Goal: Information Seeking & Learning: Learn about a topic

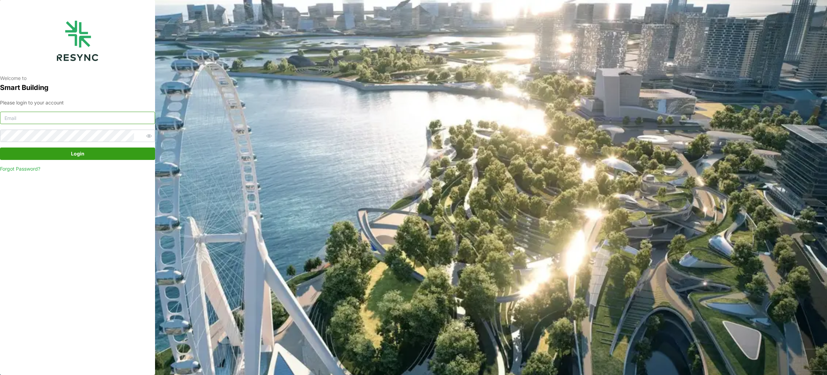
type input "mesp_internal@resynctech.com"
click at [101, 154] on span "Login" at bounding box center [78, 154] width 142 height 12
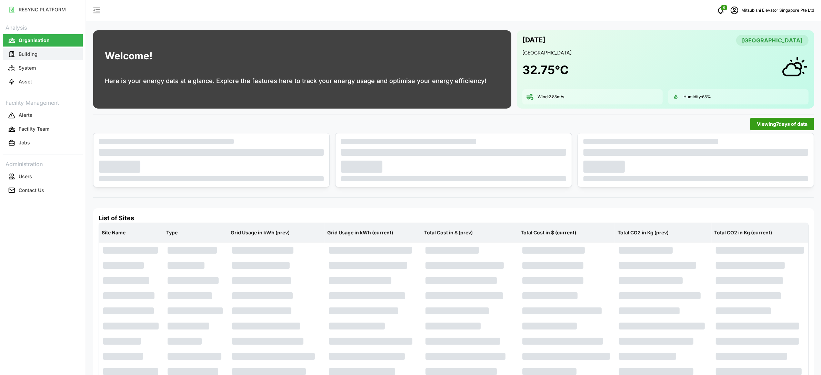
click at [61, 54] on button "Building" at bounding box center [43, 54] width 80 height 12
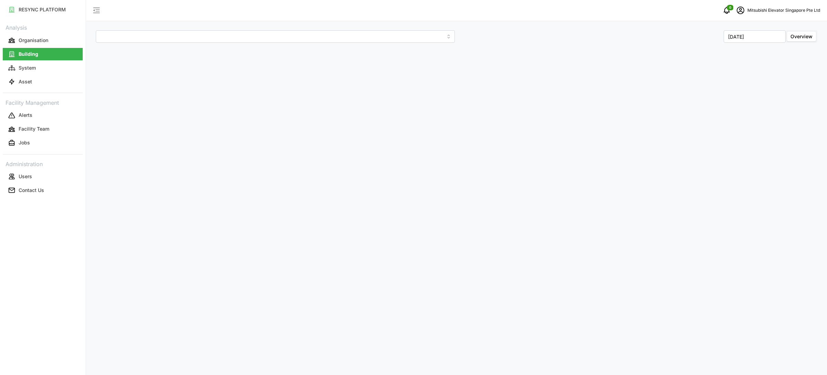
type input "MESP"
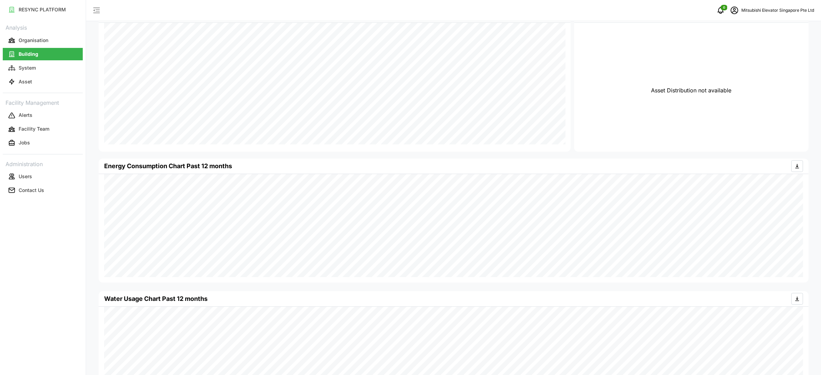
scroll to position [204, 0]
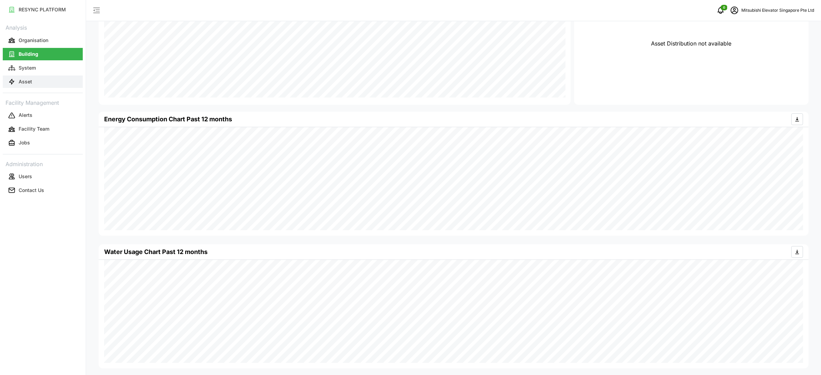
click at [50, 86] on button "Asset" at bounding box center [43, 82] width 80 height 12
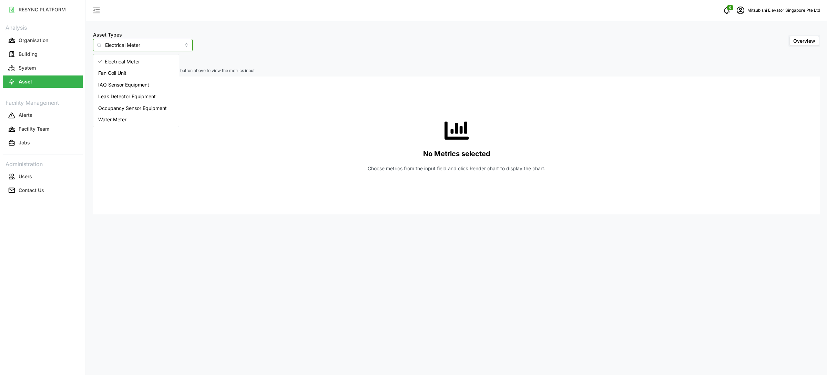
click at [156, 47] on input "Electrical Meter" at bounding box center [143, 45] width 100 height 12
click at [124, 120] on span "Water Meter" at bounding box center [112, 120] width 28 height 8
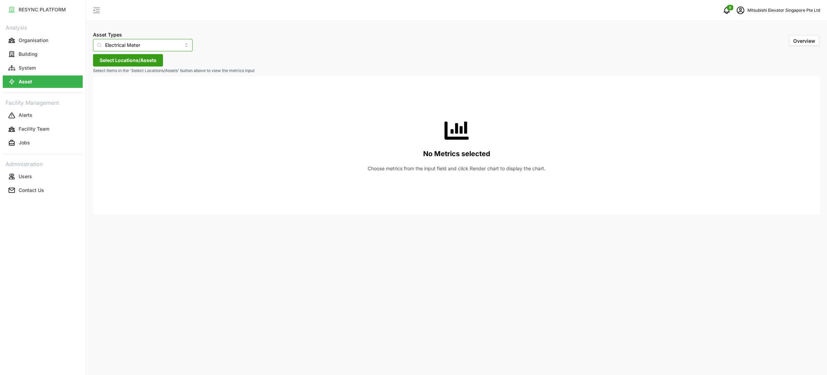
type input "Water Meter"
click at [134, 66] on div "Asset Types Water Meter Overview Select Locations/Assets Select items in the 'S…" at bounding box center [456, 187] width 741 height 375
click at [135, 60] on span "Select Locations/Assets" at bounding box center [128, 60] width 57 height 12
click at [118, 90] on icon at bounding box center [120, 92] width 6 height 6
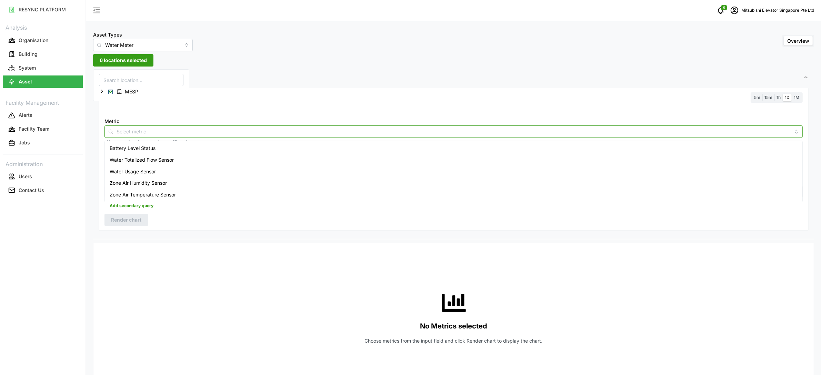
click at [198, 131] on input "Metric" at bounding box center [454, 132] width 674 height 8
click at [155, 175] on div "Water Usage Sensor" at bounding box center [453, 172] width 695 height 12
click at [797, 95] on span "1M" at bounding box center [797, 97] width 6 height 5
click at [792, 94] on input "1M" at bounding box center [792, 94] width 0 height 0
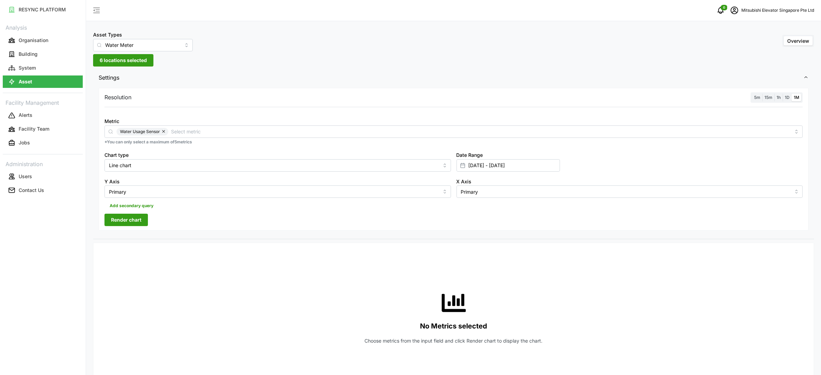
click at [127, 225] on span "Render chart" at bounding box center [126, 220] width 30 height 12
click at [295, 170] on input "Line chart" at bounding box center [277, 165] width 346 height 12
click at [247, 194] on div "Bar chart" at bounding box center [277, 194] width 343 height 12
type input "Bar chart"
click at [138, 221] on span "Render chart" at bounding box center [126, 220] width 30 height 12
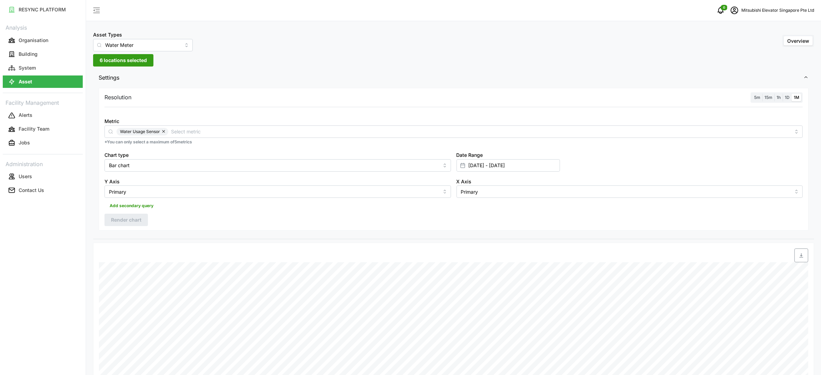
scroll to position [202, 0]
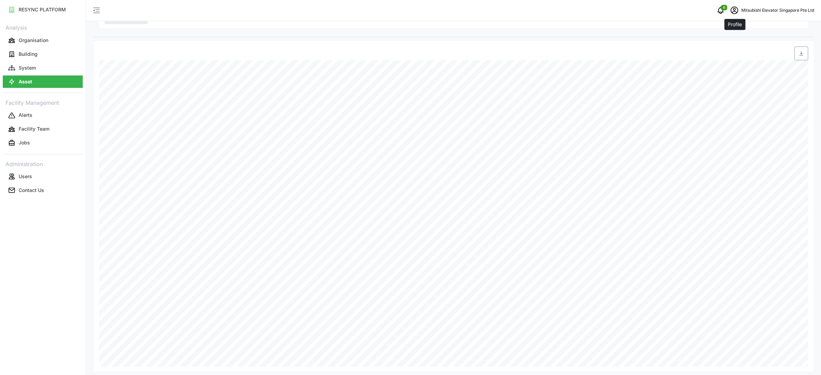
click at [735, 13] on icon "schedule" at bounding box center [734, 10] width 8 height 8
click at [758, 53] on div "Logout" at bounding box center [775, 52] width 49 height 8
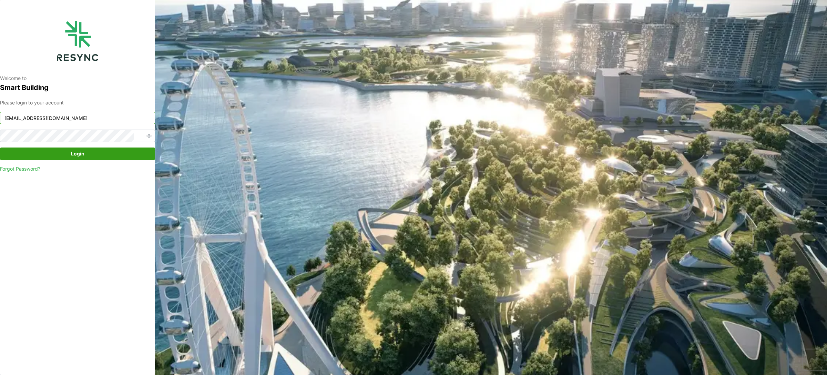
click at [115, 122] on input "mesp_internal@resynctech.com" at bounding box center [77, 118] width 155 height 12
type input "mandai_internal@resynctech.com"
click at [98, 152] on span "Login" at bounding box center [78, 154] width 142 height 12
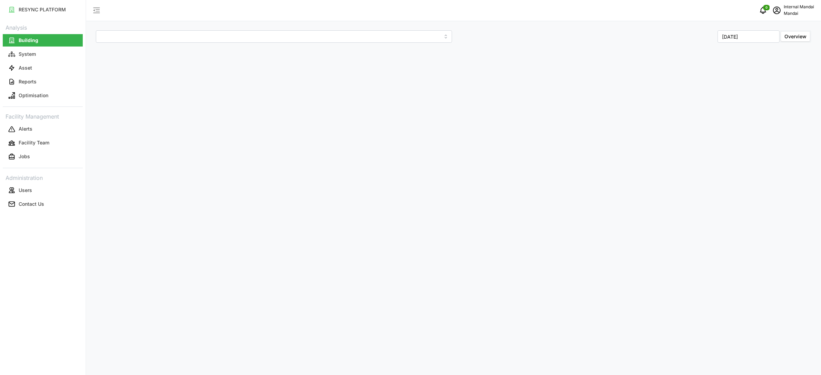
type input "Penguin Building"
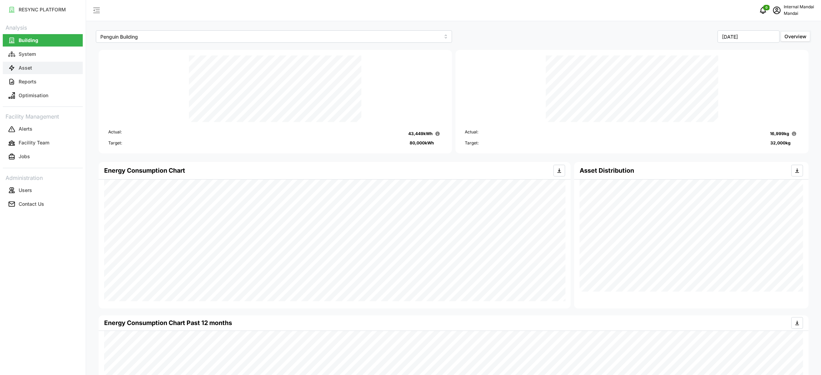
click at [53, 67] on button "Asset" at bounding box center [43, 68] width 80 height 12
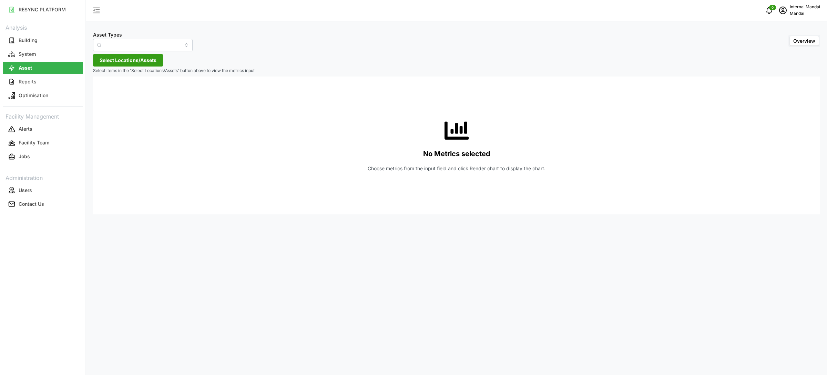
type input "Air Handling Unit"
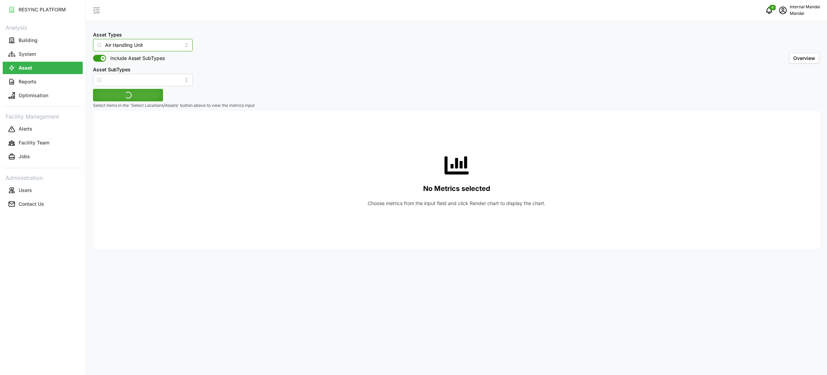
click at [141, 40] on input "Air Handling Unit" at bounding box center [143, 45] width 100 height 12
click at [236, 71] on div "Asset Types Air Handling Unit Include Asset SubTypes Asset SubTypes Overview" at bounding box center [456, 58] width 727 height 56
click at [142, 93] on span "Select Locations/Assets" at bounding box center [128, 95] width 57 height 12
click at [132, 130] on span "Penguin Building" at bounding box center [144, 126] width 38 height 7
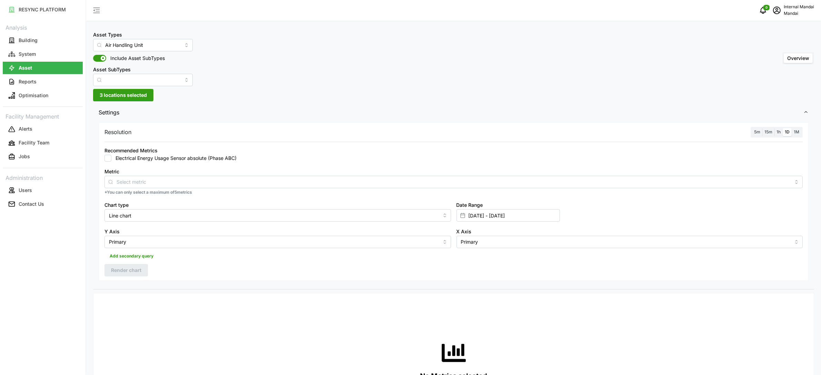
click at [198, 164] on div "Metric *You can only select a maximum of 5 metrics" at bounding box center [454, 181] width 704 height 34
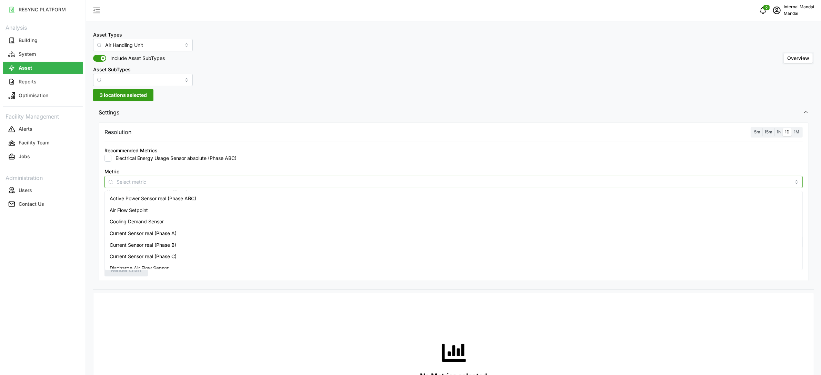
click at [192, 179] on input "Metric" at bounding box center [454, 182] width 674 height 8
type input "airfl"
click at [185, 196] on div "Air Flow Setpoint" at bounding box center [453, 199] width 695 height 12
click at [780, 132] on span "1h" at bounding box center [778, 131] width 4 height 5
click at [774, 128] on input "1h" at bounding box center [774, 128] width 0 height 0
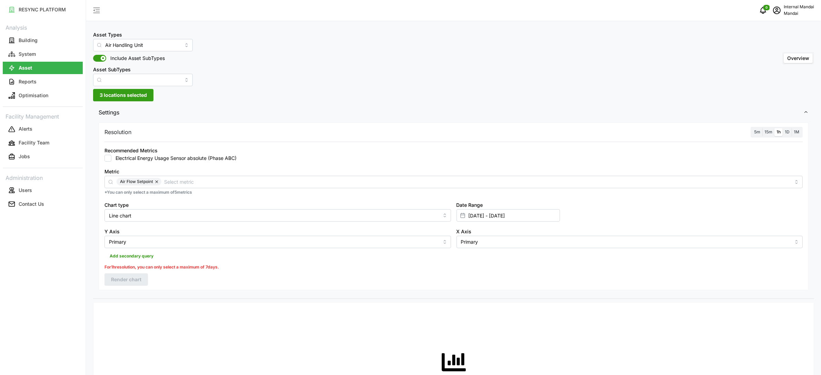
click at [481, 208] on label "Date Range" at bounding box center [469, 205] width 27 height 8
click at [481, 209] on input "[DATE] - [DATE]" at bounding box center [507, 215] width 103 height 12
click at [481, 210] on input "[DATE] - [DATE]" at bounding box center [507, 215] width 103 height 12
click at [473, 336] on button "29" at bounding box center [471, 336] width 12 height 12
type input "[DATE] - [DATE]"
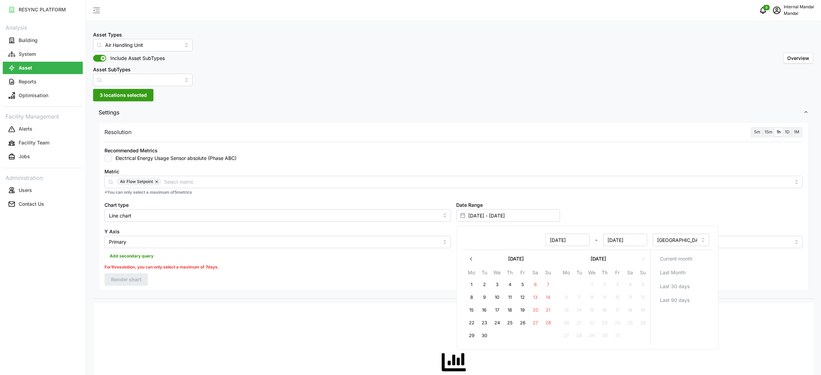
type input "[DATE]"
click at [484, 335] on button "30" at bounding box center [484, 336] width 12 height 12
click at [125, 97] on span "3 locations selected" at bounding box center [123, 95] width 47 height 12
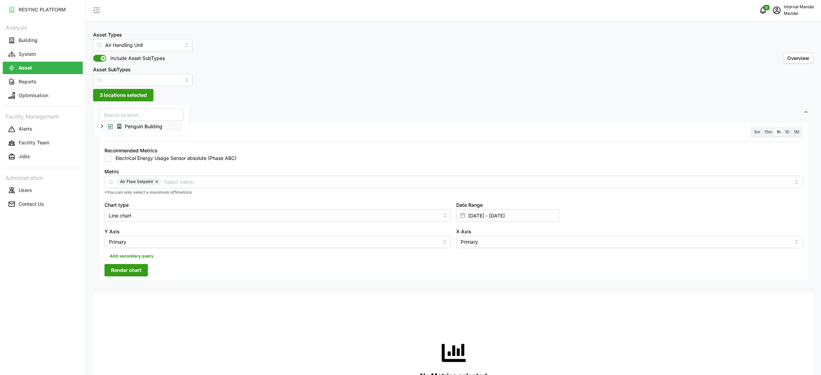
click at [103, 125] on icon at bounding box center [102, 126] width 6 height 6
click at [110, 129] on span "Select Penguin Building" at bounding box center [110, 126] width 4 height 4
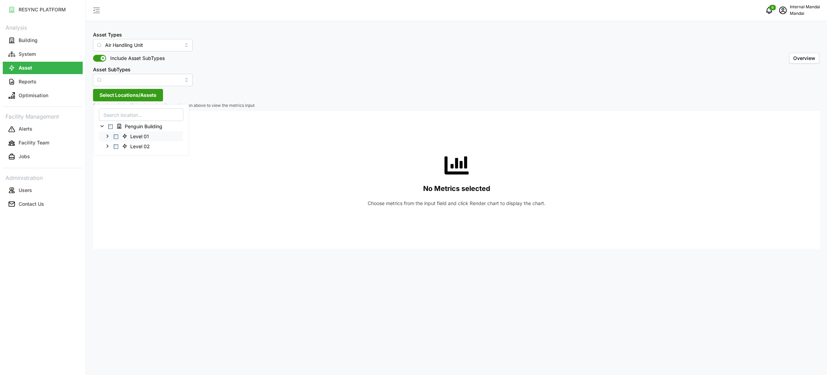
click at [117, 134] on span "Select Level 01" at bounding box center [116, 136] width 4 height 4
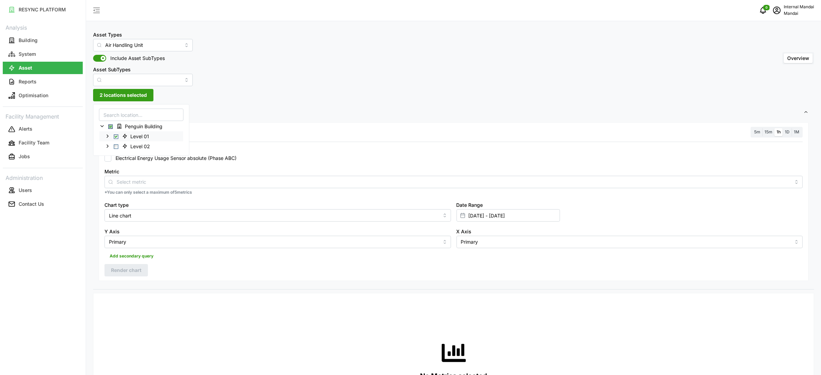
click at [109, 135] on icon at bounding box center [108, 136] width 6 height 6
click at [122, 153] on div "AHU-L1-02" at bounding box center [141, 156] width 84 height 10
click at [123, 156] on span "Select AHU-L1-02" at bounding box center [121, 156] width 4 height 4
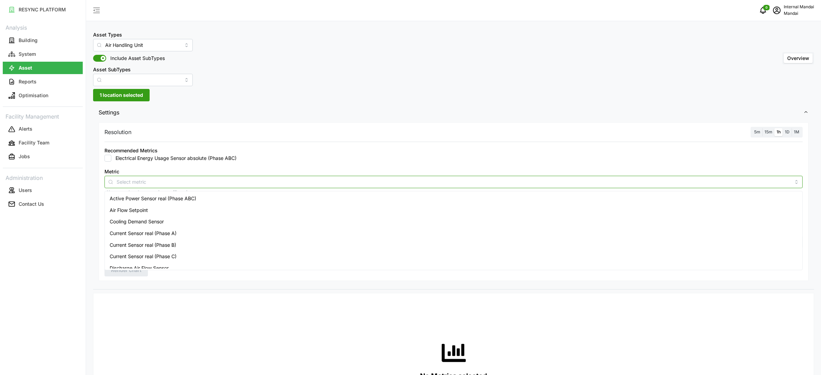
click at [152, 186] on div at bounding box center [453, 182] width 698 height 12
click at [145, 207] on span "Air Flow Setpoint" at bounding box center [129, 211] width 38 height 8
click at [757, 126] on div "Resolution 5m 15m 1h 1D 1M Recommended Metrics Electrical Energy Usage Sensor a…" at bounding box center [454, 201] width 710 height 159
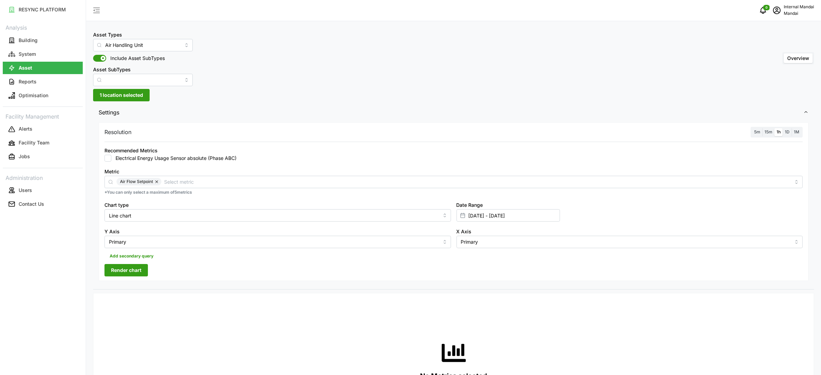
click at [756, 130] on span "5m" at bounding box center [757, 131] width 6 height 5
click at [752, 128] on input "5m" at bounding box center [752, 128] width 0 height 0
click at [132, 269] on span "Render chart" at bounding box center [126, 270] width 30 height 12
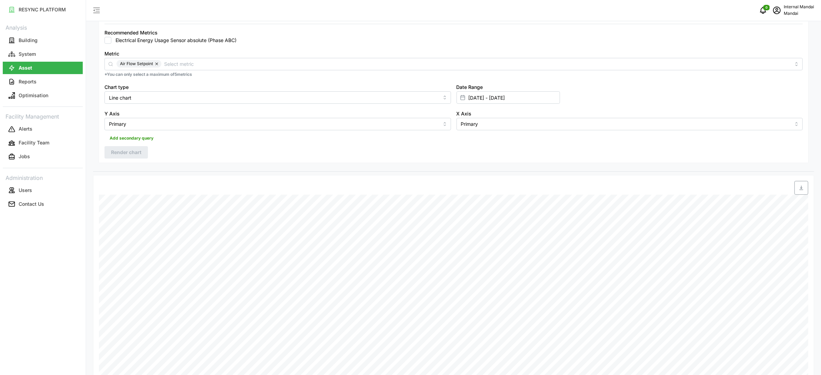
scroll to position [11, 0]
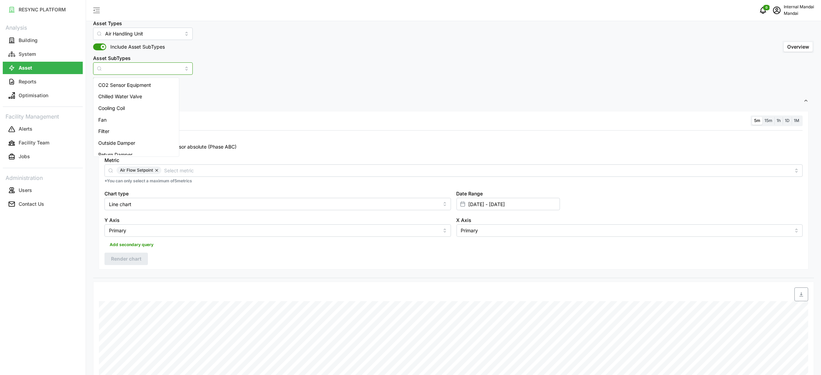
click at [162, 68] on input "Asset SubTypes" at bounding box center [143, 68] width 100 height 12
click at [126, 121] on div "Fan" at bounding box center [136, 120] width 83 height 12
click at [170, 168] on input "Metric" at bounding box center [477, 171] width 626 height 8
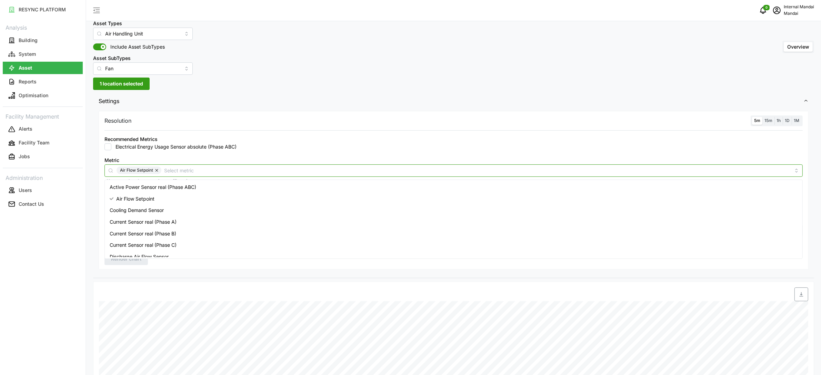
scroll to position [87, 0]
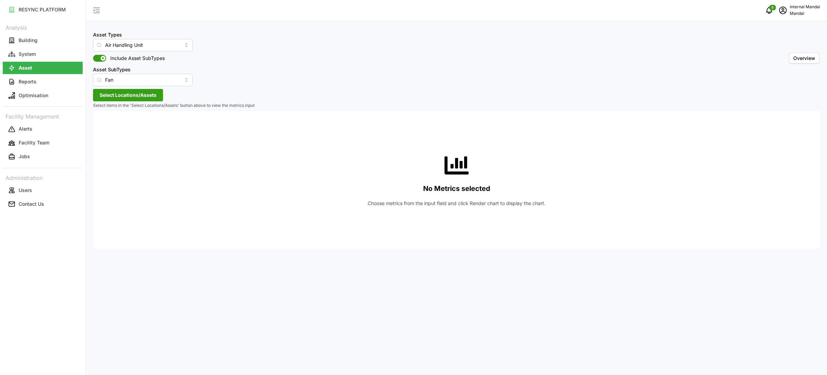
click at [150, 87] on div "Asset Types Air Handling Unit Include Asset SubTypes Asset SubTypes Fan Overvie…" at bounding box center [456, 187] width 741 height 375
click at [143, 99] on span "Select Locations/Assets" at bounding box center [128, 95] width 57 height 12
click at [102, 125] on polyline at bounding box center [101, 126] width 1 height 3
click at [116, 137] on span "Select Level 01" at bounding box center [116, 136] width 4 height 4
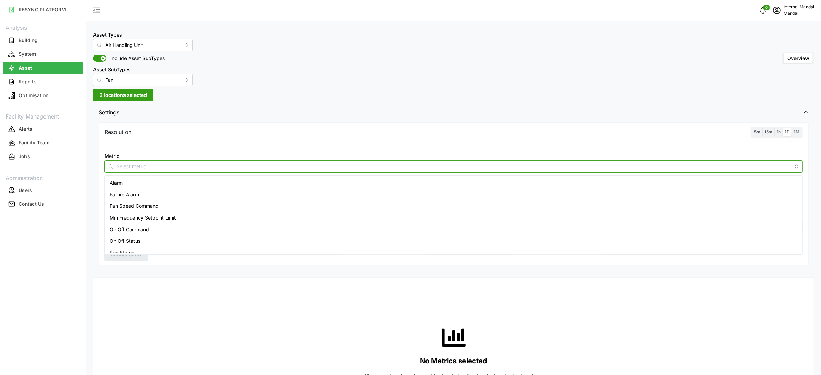
click at [215, 160] on div at bounding box center [453, 166] width 698 height 12
click at [149, 77] on input "Fan" at bounding box center [143, 80] width 100 height 12
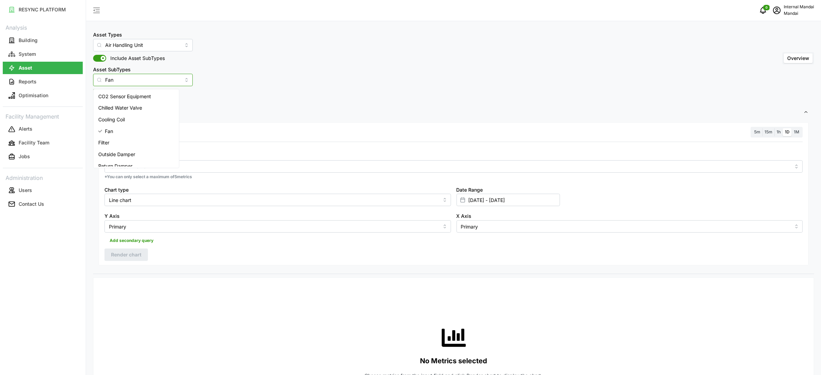
drag, startPoint x: 137, startPoint y: 78, endPoint x: 99, endPoint y: 78, distance: 37.9
click at [99, 78] on div "Fan" at bounding box center [143, 80] width 100 height 12
type input "a"
type input "Fan"
click at [99, 57] on span at bounding box center [97, 58] width 8 height 7
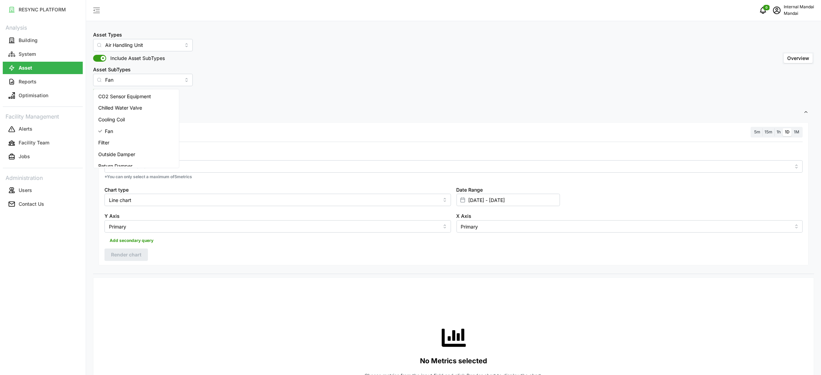
click at [93, 55] on input "Include Asset SubTypes" at bounding box center [93, 55] width 0 height 0
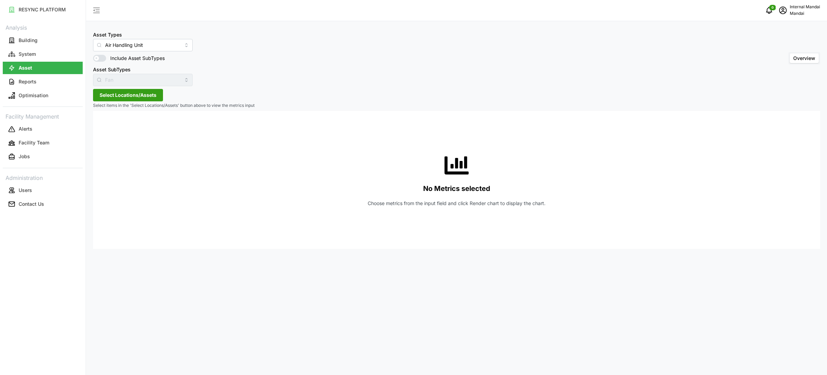
click at [117, 95] on span "Select Locations/Assets" at bounding box center [128, 95] width 57 height 12
click at [111, 130] on div "Penguin Building" at bounding box center [141, 126] width 84 height 10
click at [111, 129] on div "Penguin Building" at bounding box center [141, 126] width 84 height 10
click at [111, 128] on span "Select Penguin Building" at bounding box center [110, 126] width 4 height 4
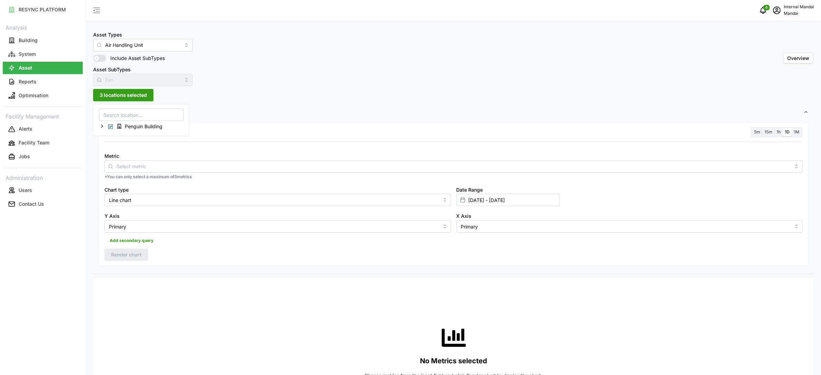
click at [131, 166] on div "Metric *You can only select a maximum of 5 metrics" at bounding box center [454, 166] width 704 height 34
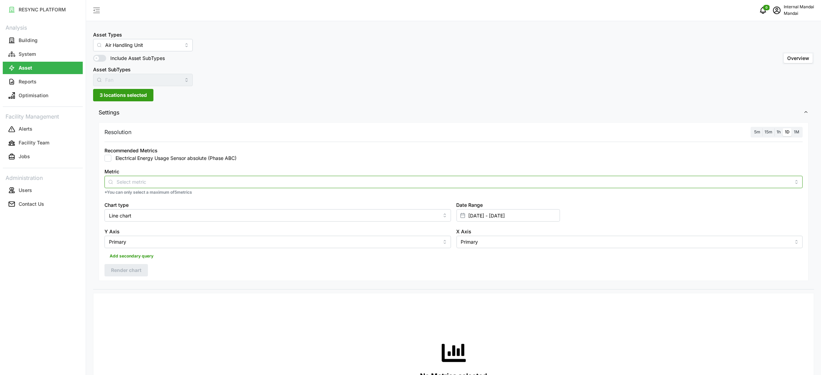
click at [131, 181] on input "Metric" at bounding box center [454, 182] width 674 height 8
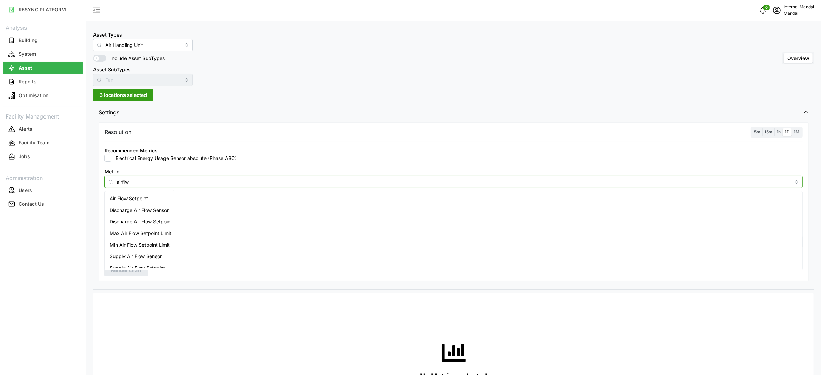
type input "airflwo"
click at [132, 258] on span "Supply Air Flow Sensor" at bounding box center [136, 257] width 52 height 8
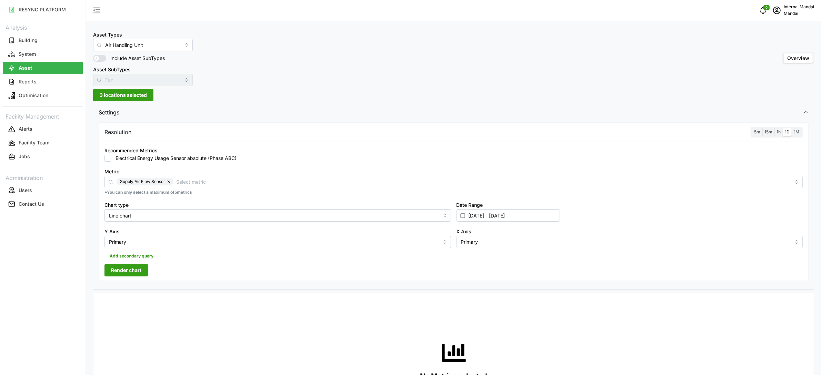
click at [777, 133] on span "1h" at bounding box center [778, 131] width 4 height 5
click at [774, 128] on input "1h" at bounding box center [774, 128] width 0 height 0
click at [130, 265] on span "Render chart" at bounding box center [126, 270] width 30 height 12
click at [197, 188] on div "Supply Air Flow Sensor" at bounding box center [453, 182] width 698 height 12
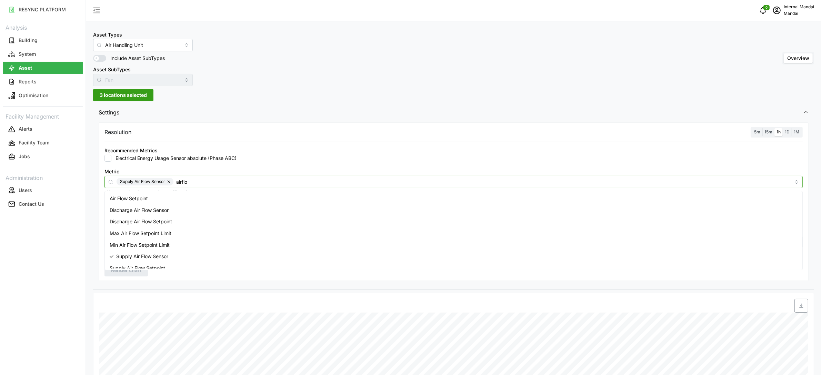
type input "airflow"
click at [168, 205] on span "Discharge Air Flow Sensor" at bounding box center [139, 205] width 59 height 8
type input "airflwo"
click at [214, 268] on div "Supply Air Flow Setpoint" at bounding box center [453, 263] width 695 height 12
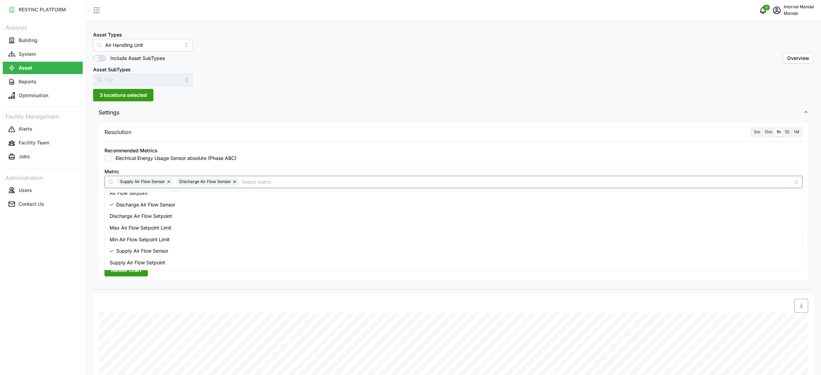
scroll to position [17, 0]
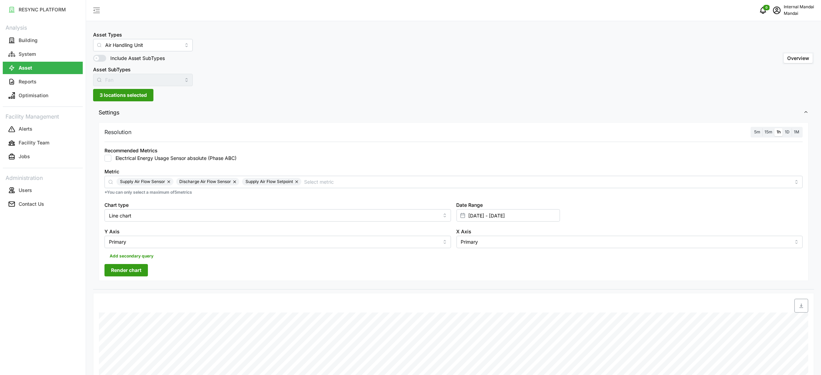
click at [292, 163] on div "Recommended Metrics Electrical Energy Usage Sensor absolute (Phase ABC)" at bounding box center [454, 153] width 704 height 21
click at [128, 272] on span "Render chart" at bounding box center [126, 270] width 30 height 12
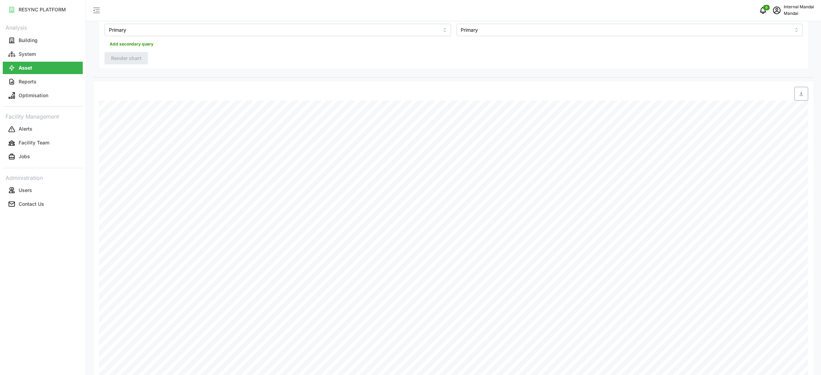
scroll to position [0, 0]
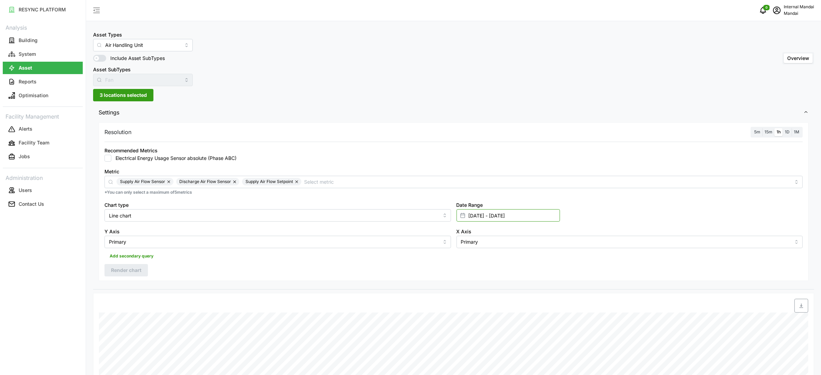
click at [474, 216] on input "[DATE] - [DATE]" at bounding box center [507, 215] width 103 height 12
click at [471, 257] on icon "button" at bounding box center [472, 259] width 6 height 6
click at [501, 338] on button "26" at bounding box center [497, 336] width 12 height 12
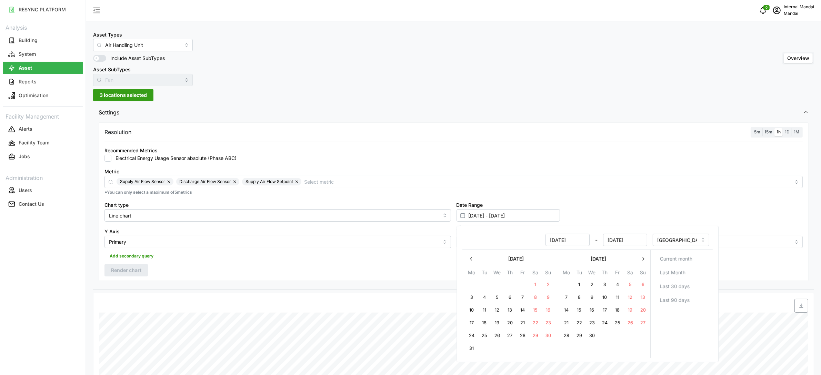
type input "[DATE] - [DATE]"
type input "[DATE]"
click at [523, 335] on button "28" at bounding box center [522, 336] width 12 height 12
type input "[DATE] - [DATE]"
type input "[DATE]"
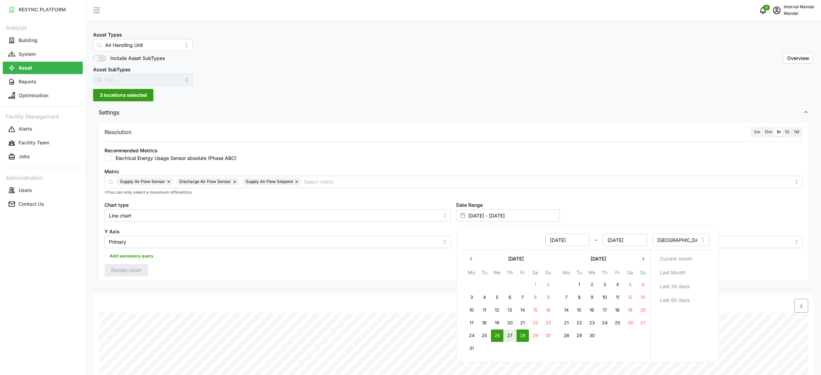
click at [341, 276] on div "Resolution 5m 15m 1h 1D 1M Recommended Metrics Electrical Energy Usage Sensor a…" at bounding box center [454, 201] width 710 height 159
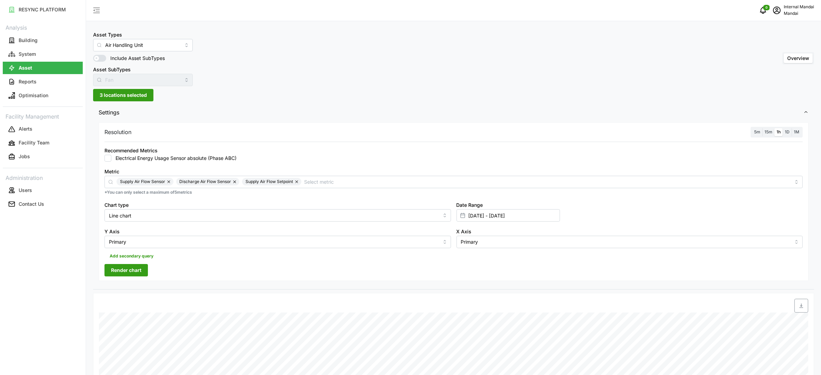
click at [140, 270] on span "Render chart" at bounding box center [126, 270] width 30 height 12
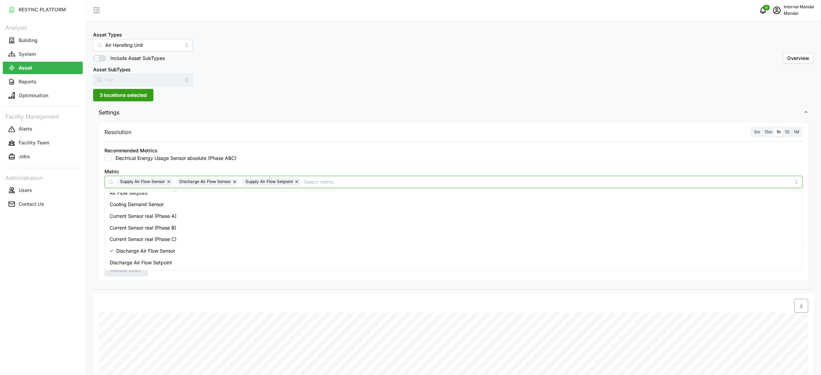
click at [310, 181] on input "Metric" at bounding box center [547, 182] width 486 height 8
click at [239, 96] on div "Asset Types Air Handling Unit Include Asset SubTypes Asset SubTypes Fan Overvie…" at bounding box center [453, 316] width 735 height 632
